Goal: Task Accomplishment & Management: Manage account settings

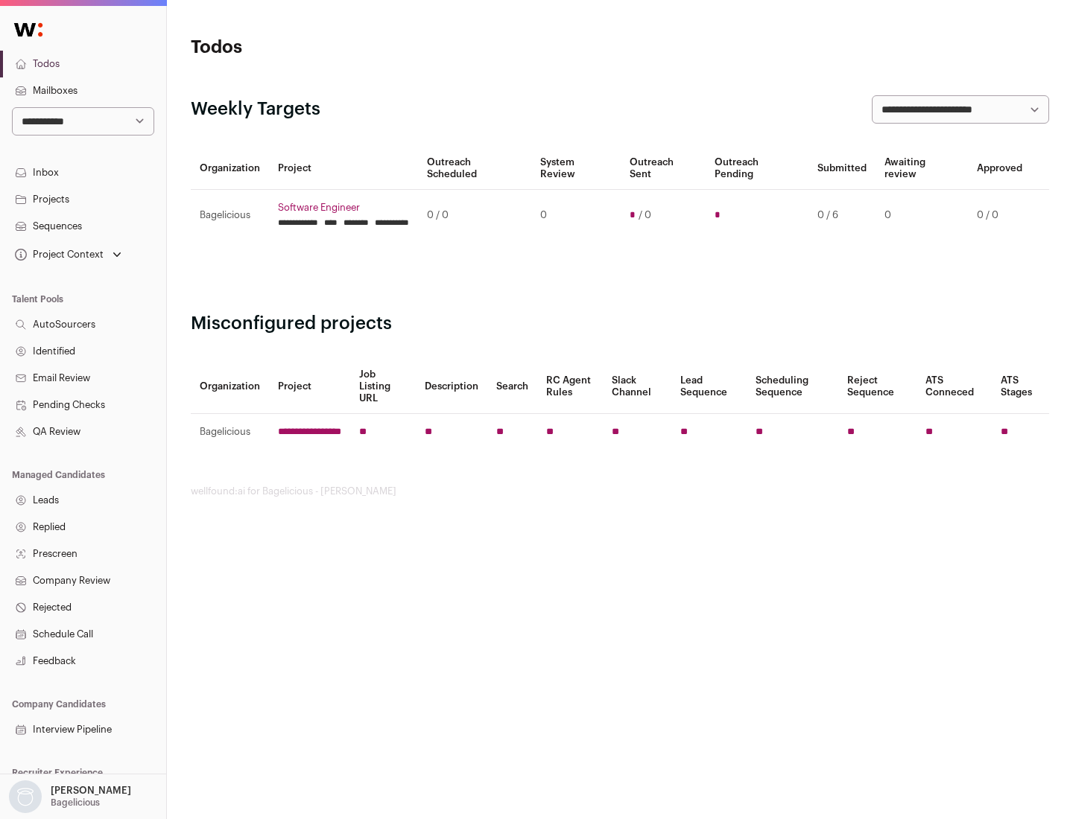
click at [83, 199] on link "Projects" at bounding box center [83, 199] width 166 height 27
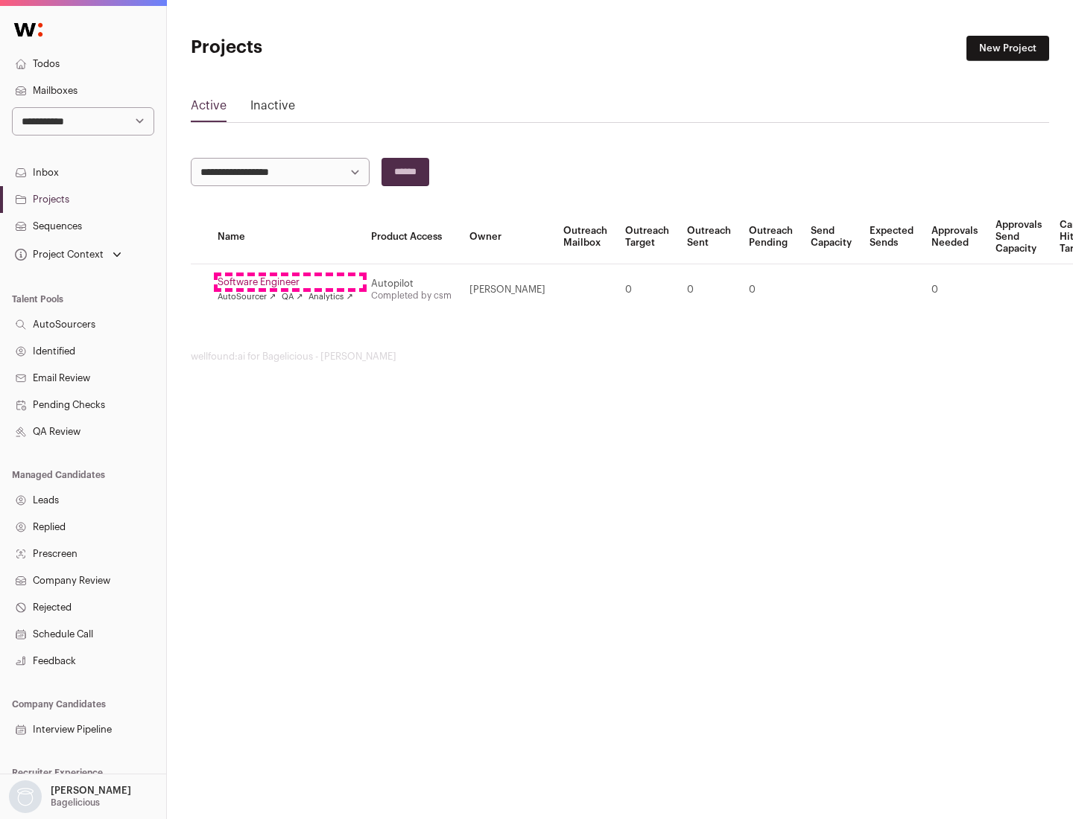
click at [290, 282] on link "Software Engineer" at bounding box center [285, 282] width 136 height 12
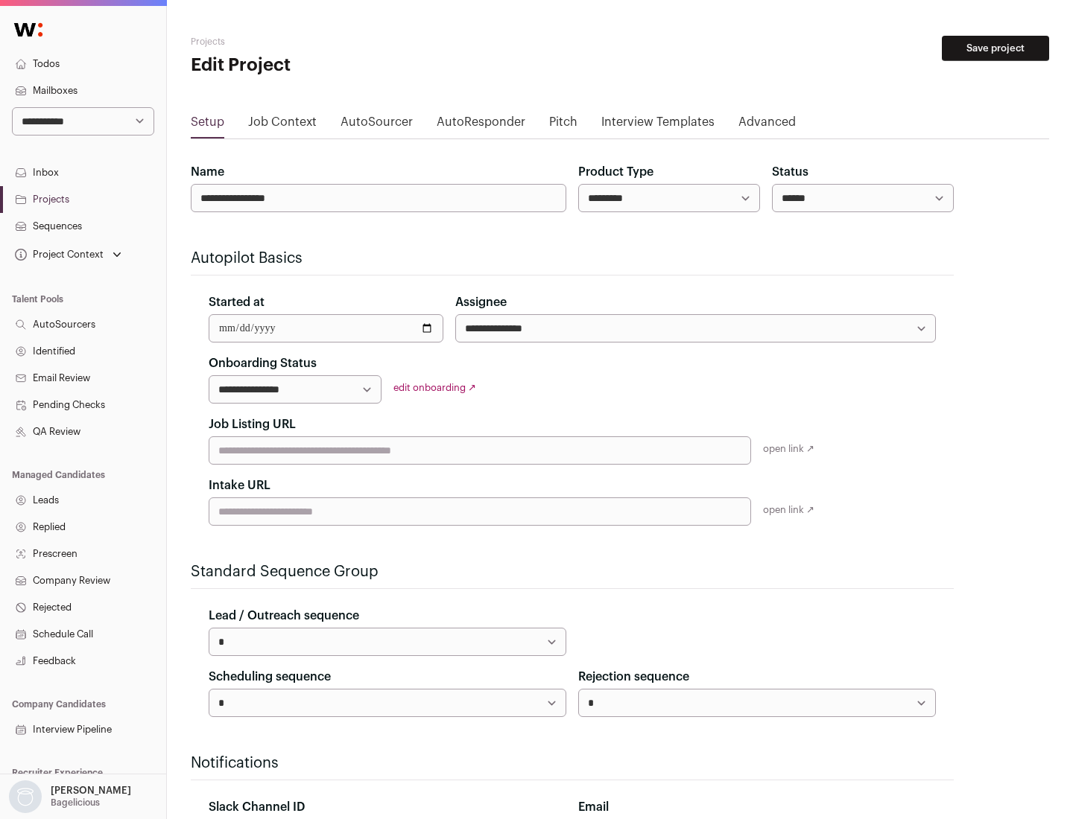
click at [995, 48] on button "Save project" at bounding box center [994, 48] width 107 height 25
